Goal: Information Seeking & Learning: Learn about a topic

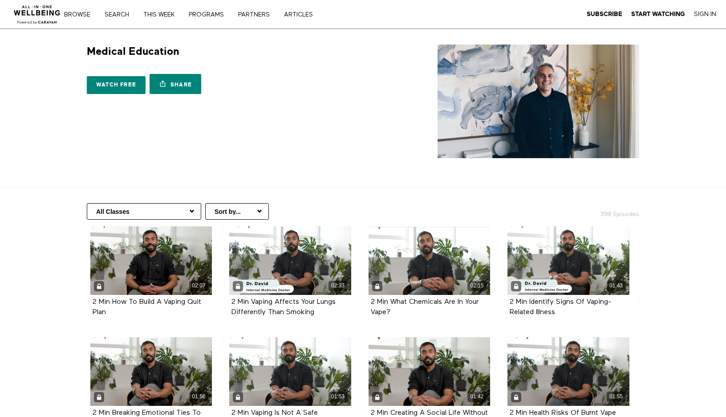
select select "[URL][DOMAIN_NAME]"
